Goal: Find specific page/section

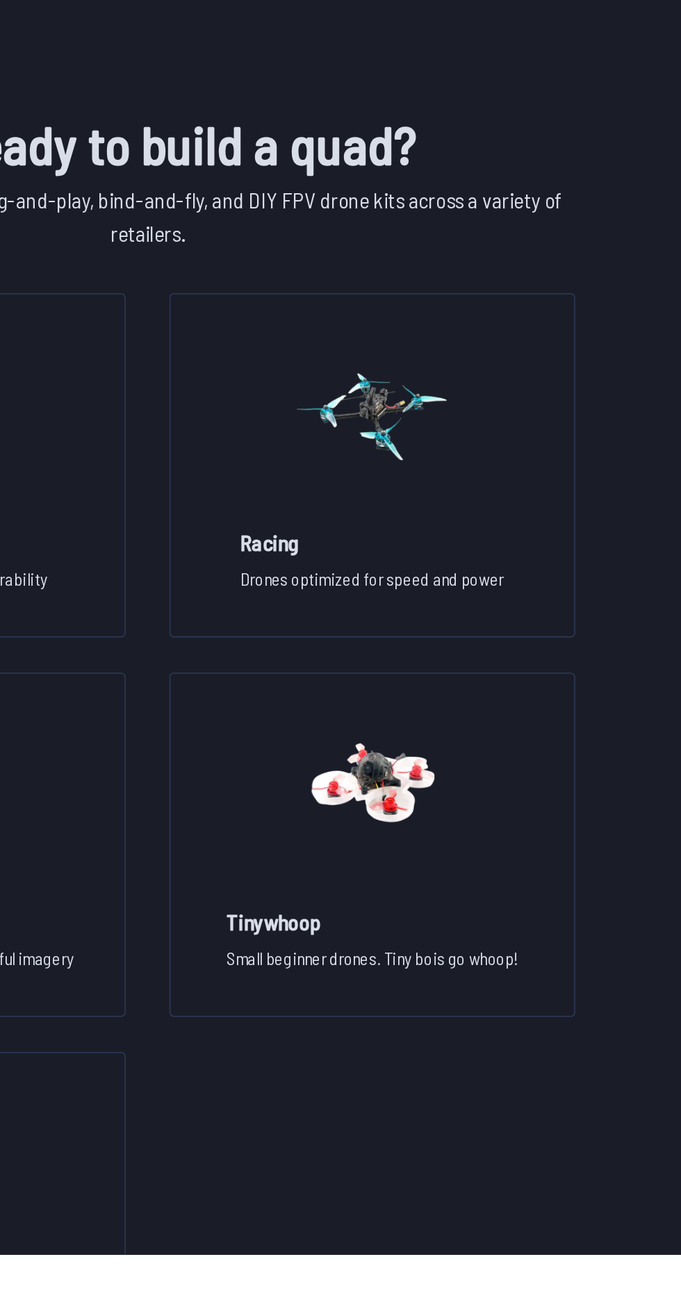
scroll to position [698, 0]
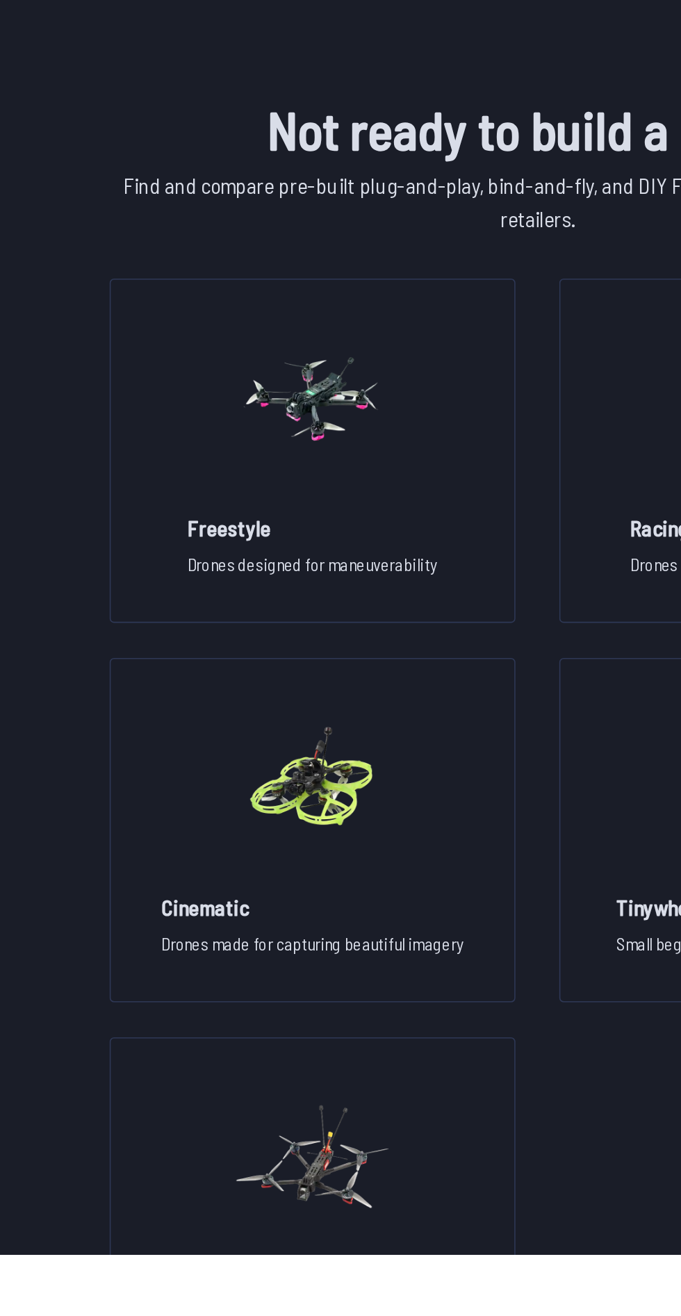
click at [210, 1260] on img at bounding box center [198, 1254] width 100 height 122
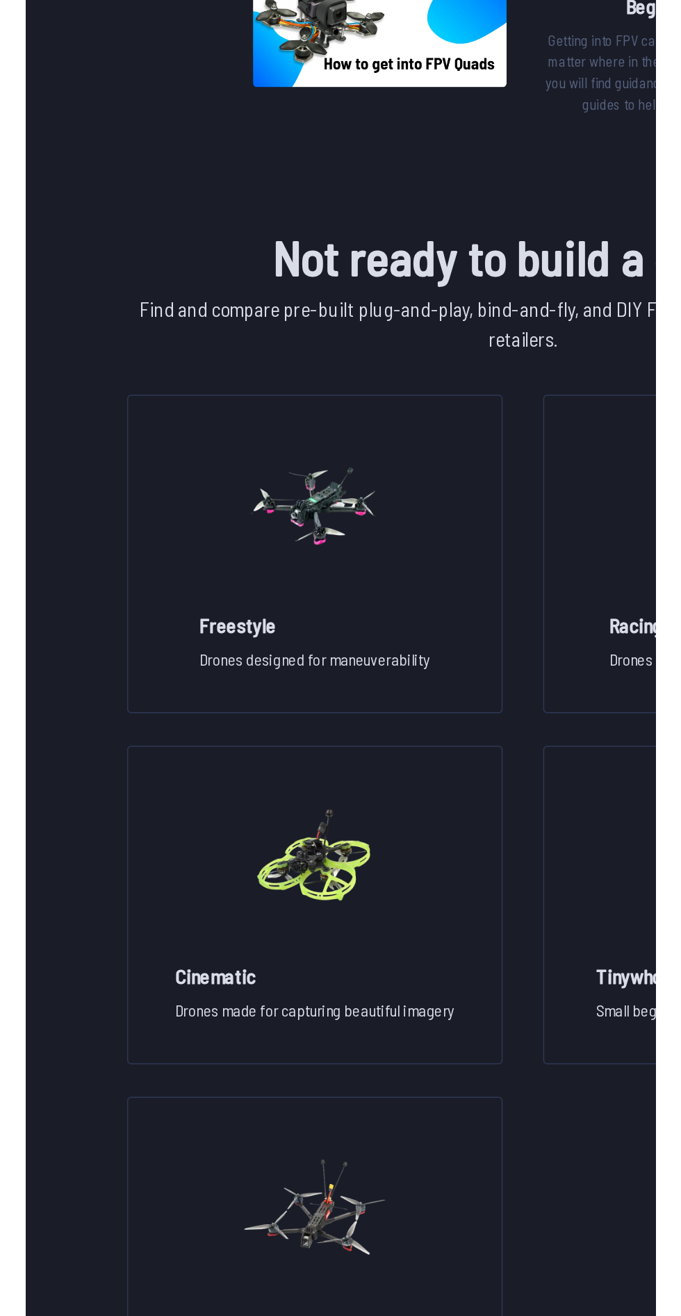
scroll to position [766, 0]
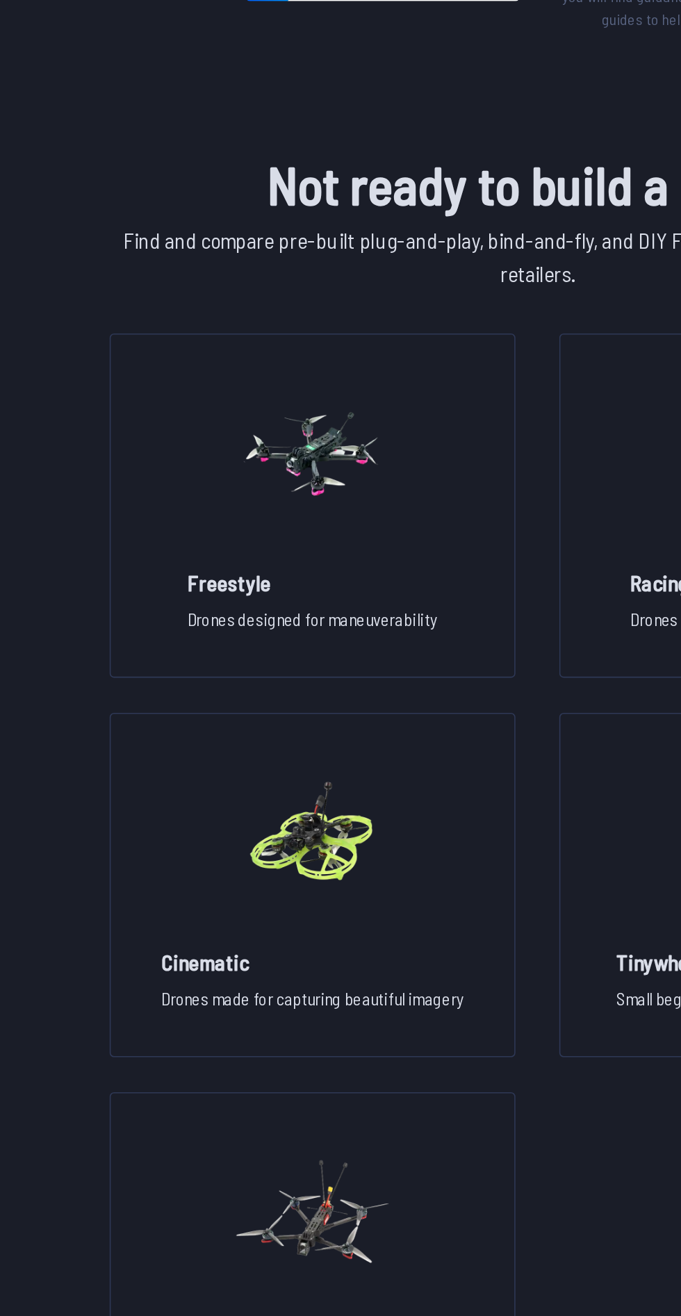
click at [268, 789] on h2 "Freestyle" at bounding box center [198, 787] width 158 height 19
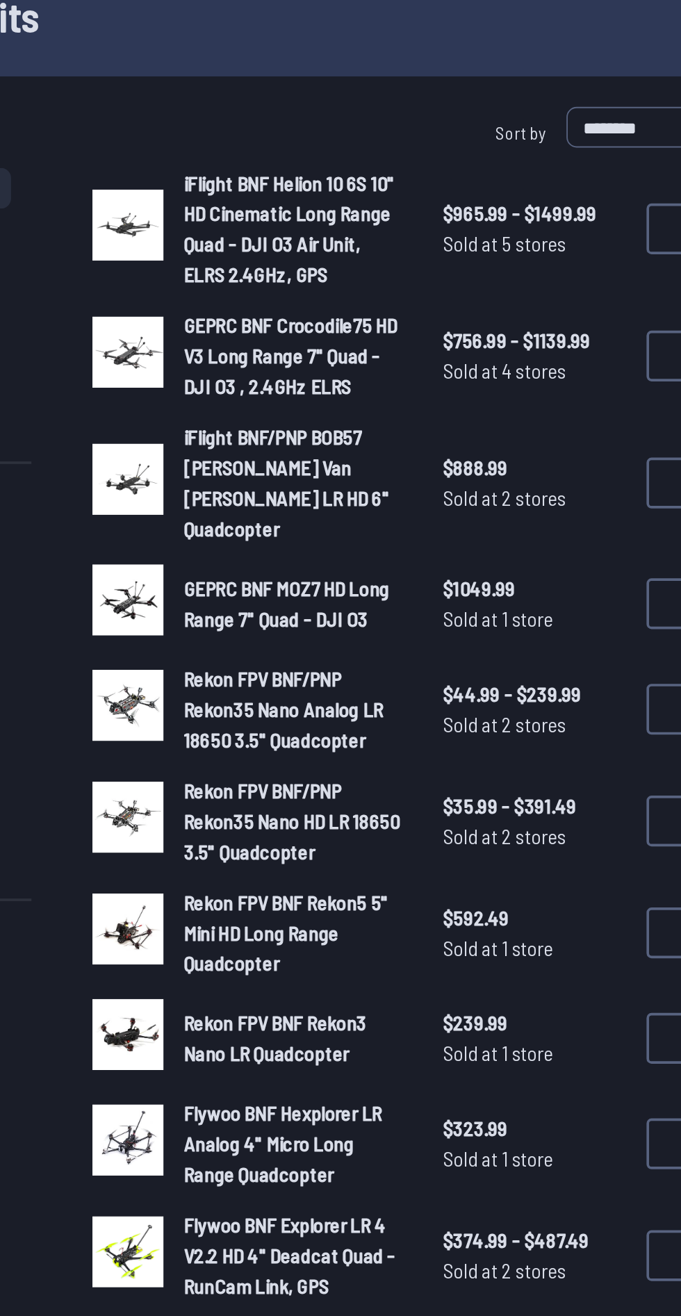
scroll to position [83, 0]
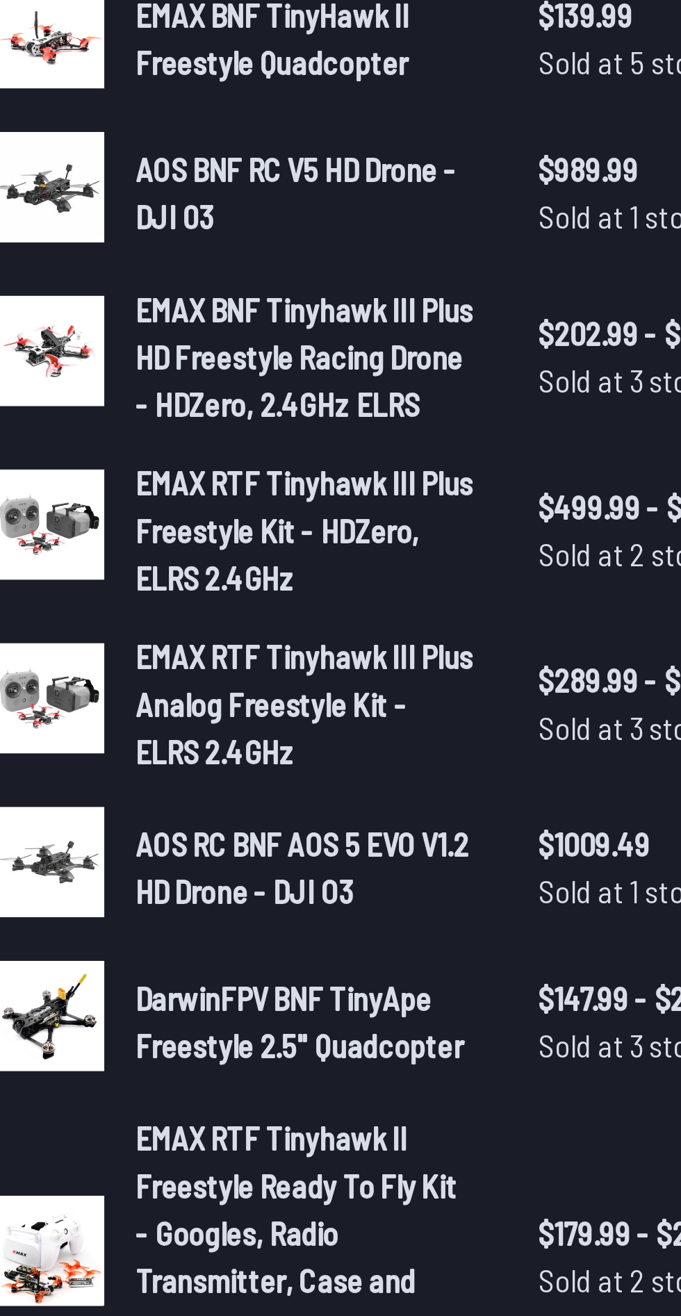
scroll to position [83, 0]
